Goal: Find specific page/section: Find specific page/section

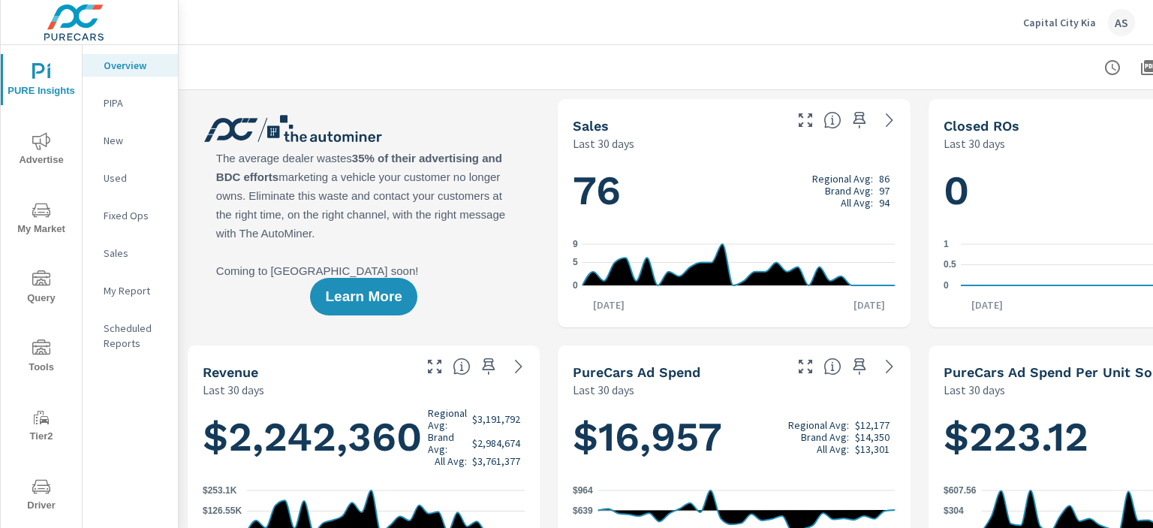
click at [31, 363] on span "Tools" at bounding box center [41, 357] width 72 height 37
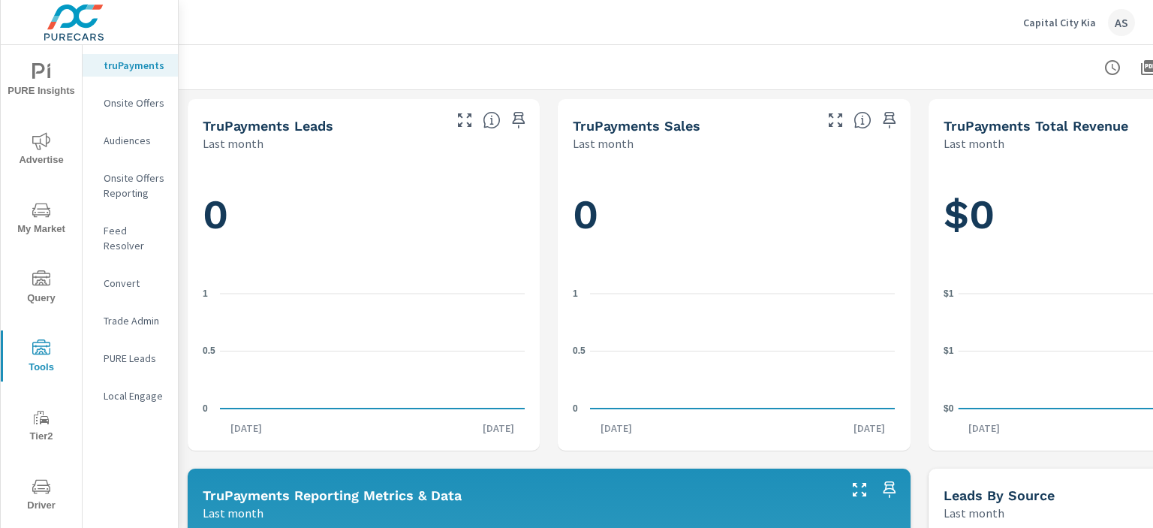
click at [123, 351] on p "PURE Leads" at bounding box center [135, 358] width 62 height 15
